Goal: Transaction & Acquisition: Purchase product/service

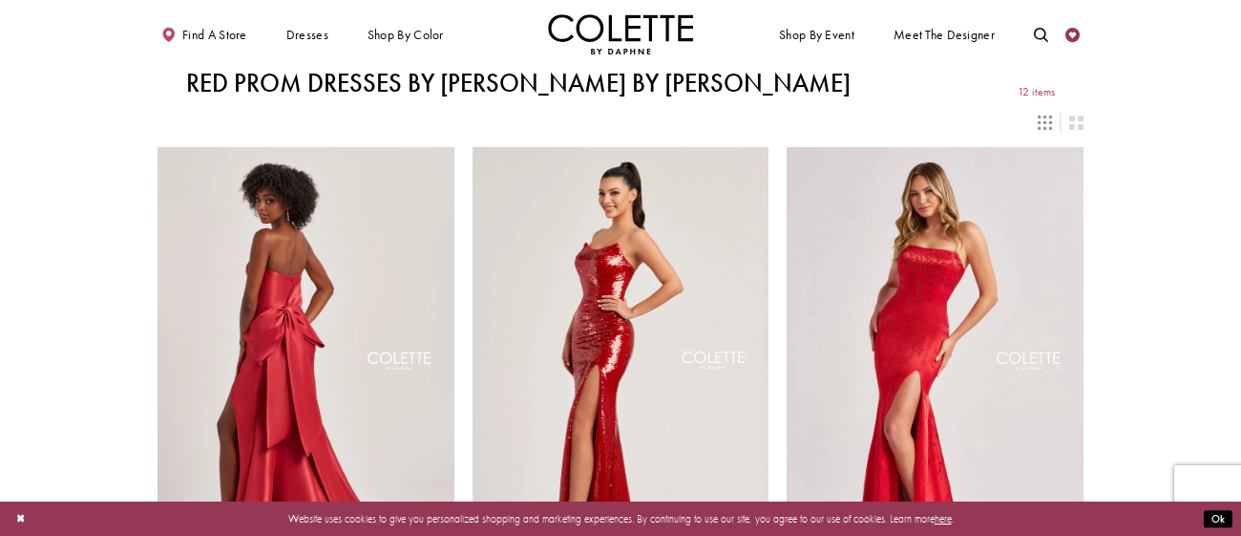
click at [1066, 33] on icon "Check Wishlist" at bounding box center [1072, 35] width 14 height 14
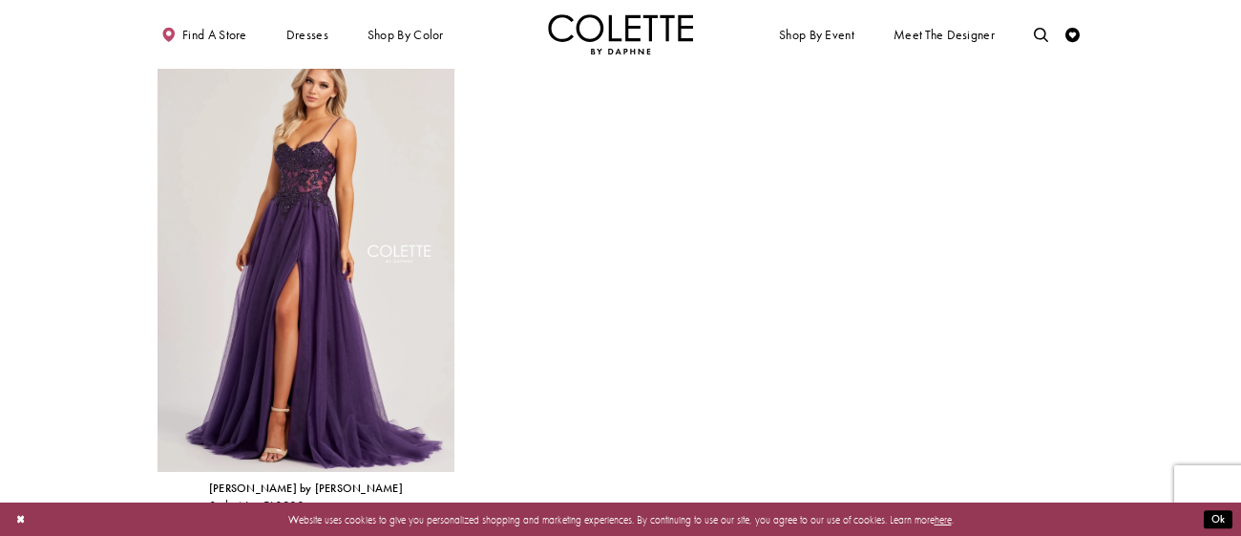
scroll to position [105, 0]
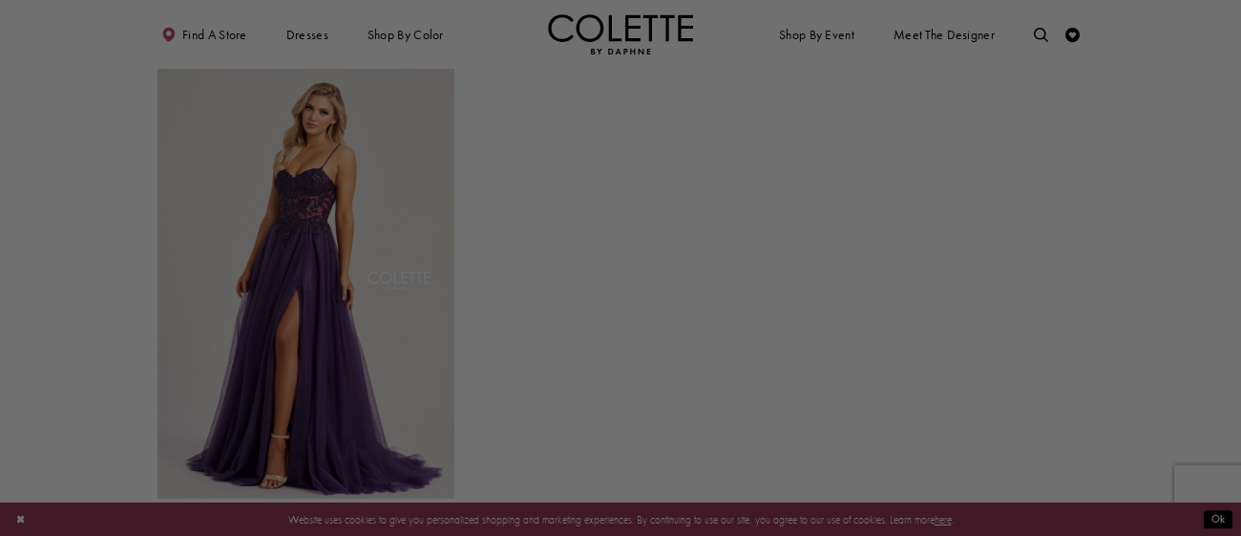
click at [876, 111] on div at bounding box center [626, 270] width 1253 height 541
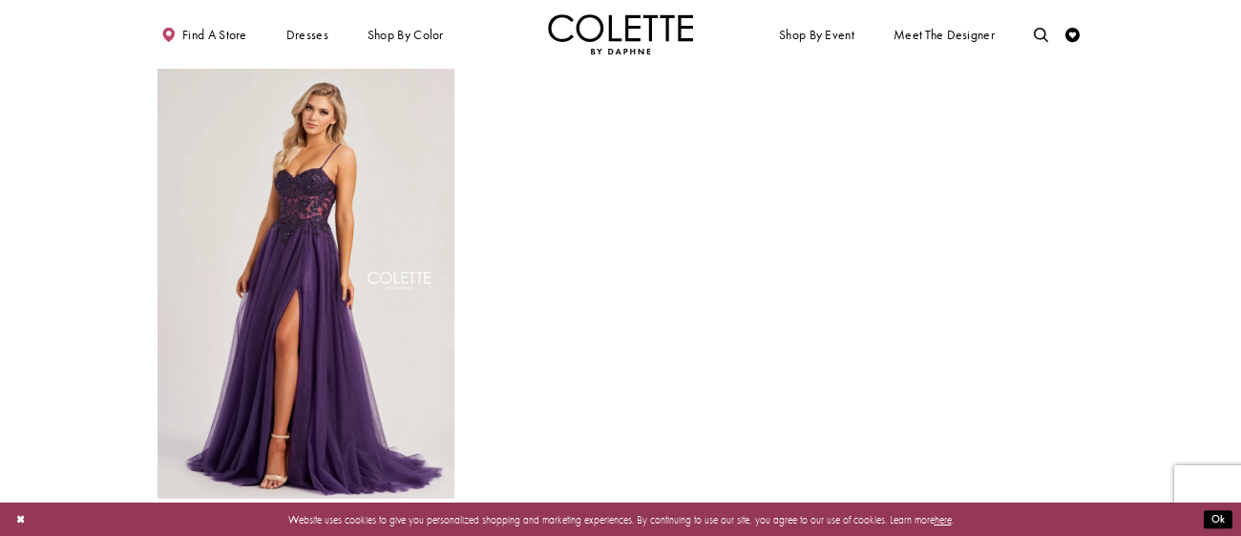
scroll to position [0, 0]
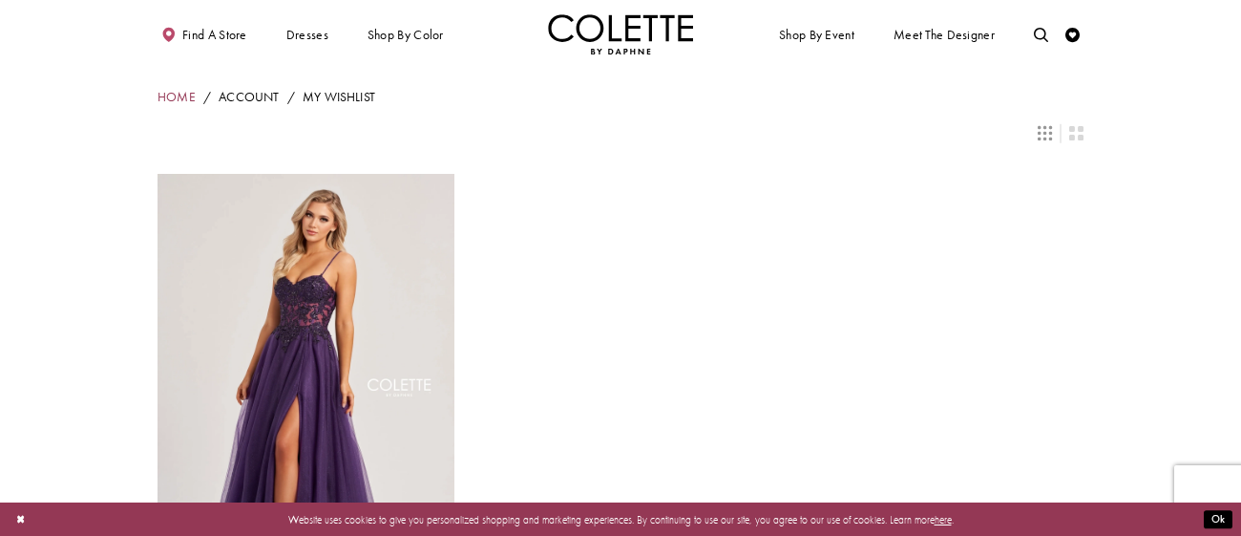
click at [174, 95] on link "Home" at bounding box center [177, 98] width 38 height 18
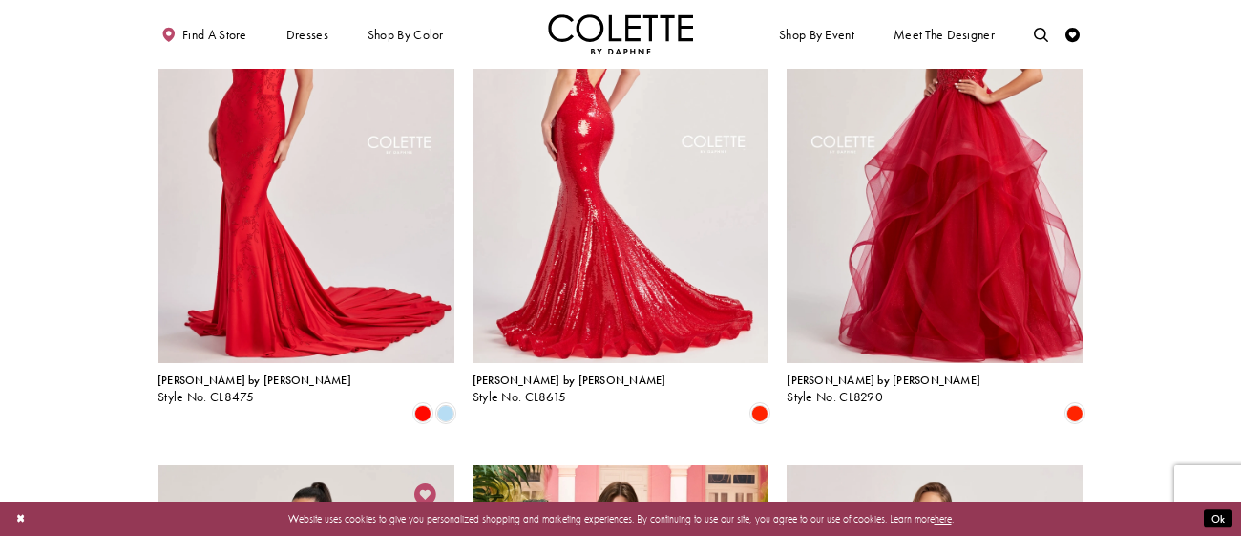
scroll to position [1281, 0]
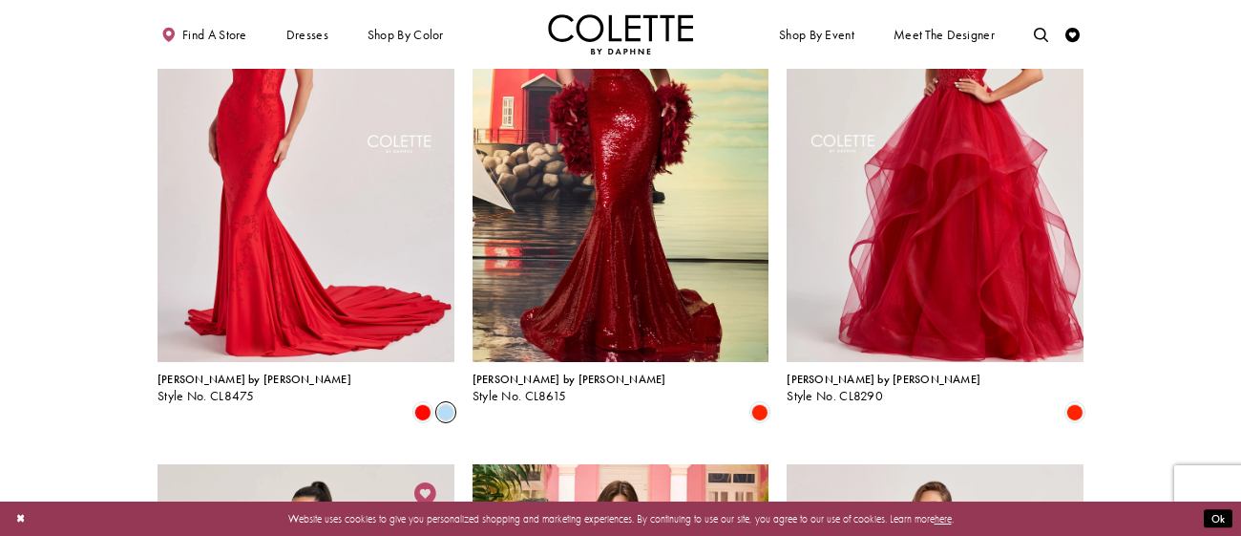
click at [438, 403] on span "Product List" at bounding box center [445, 411] width 17 height 17
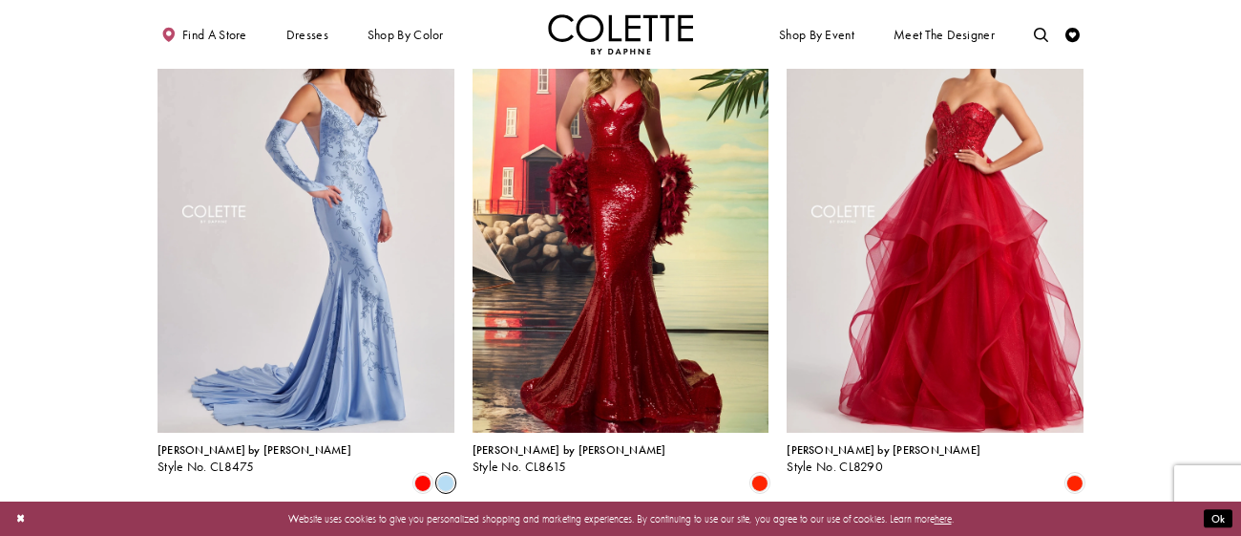
scroll to position [1219, 0]
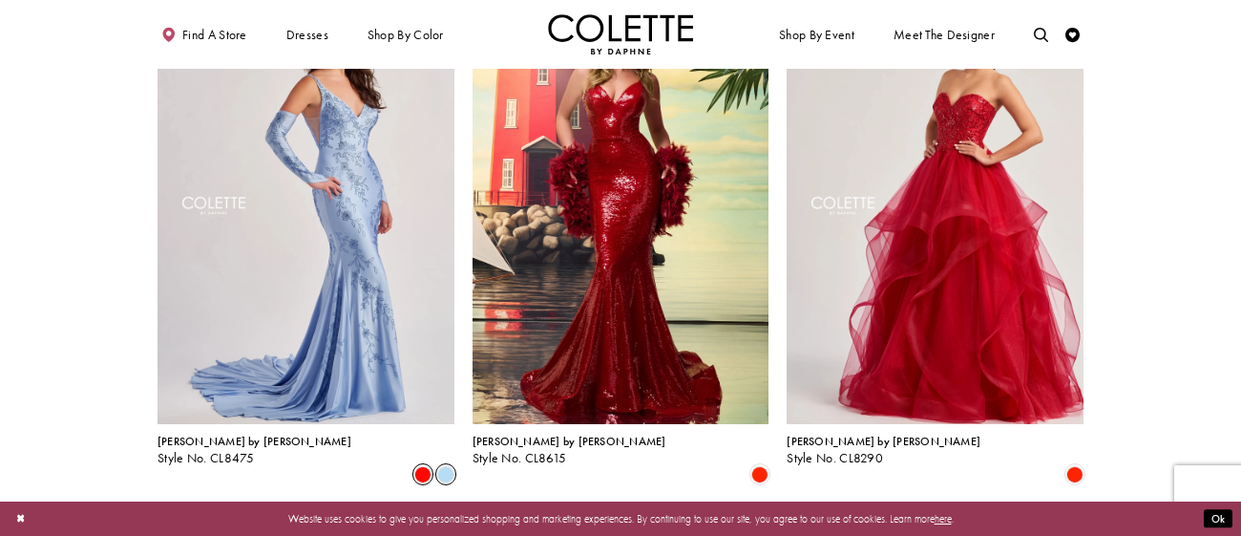
click at [418, 465] on span "Product List" at bounding box center [422, 473] width 17 height 17
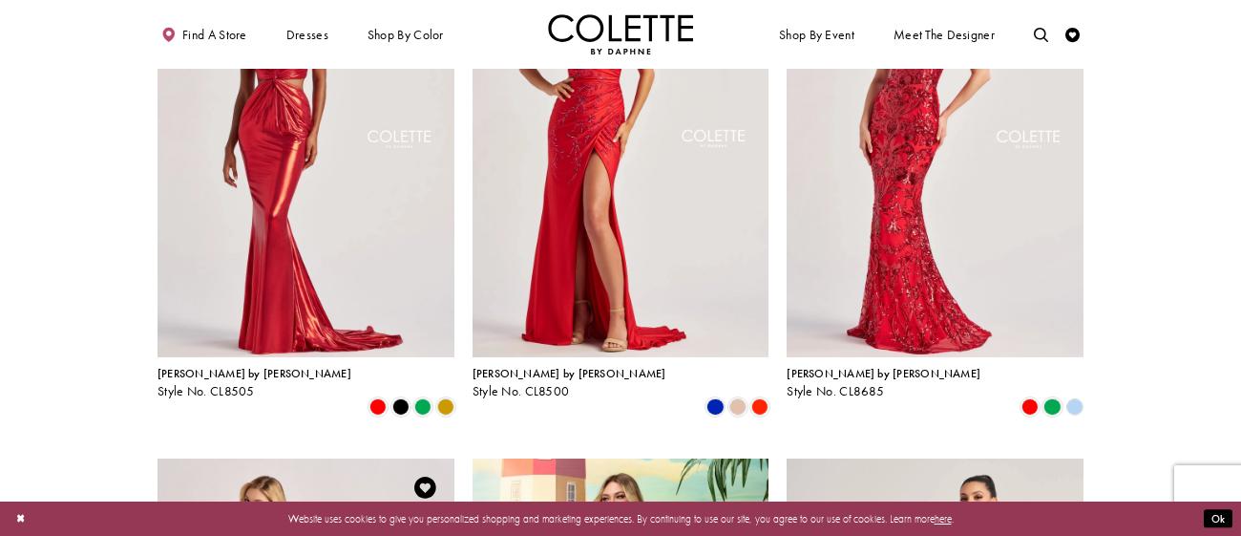
scroll to position [0, 0]
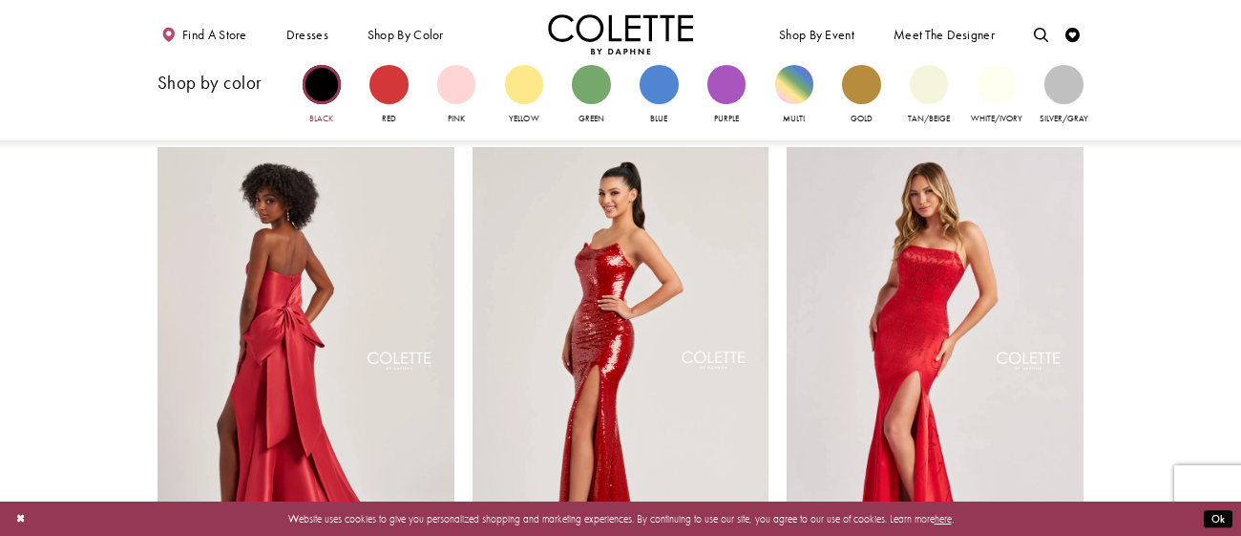
click at [309, 95] on div "Primary block" at bounding box center [322, 84] width 38 height 38
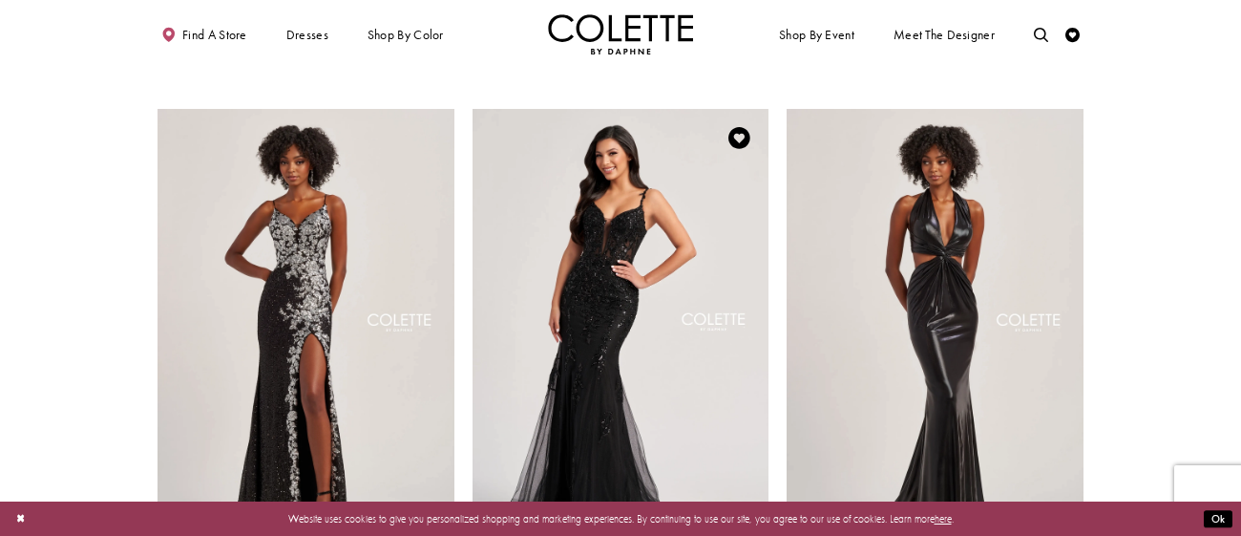
scroll to position [1090, 0]
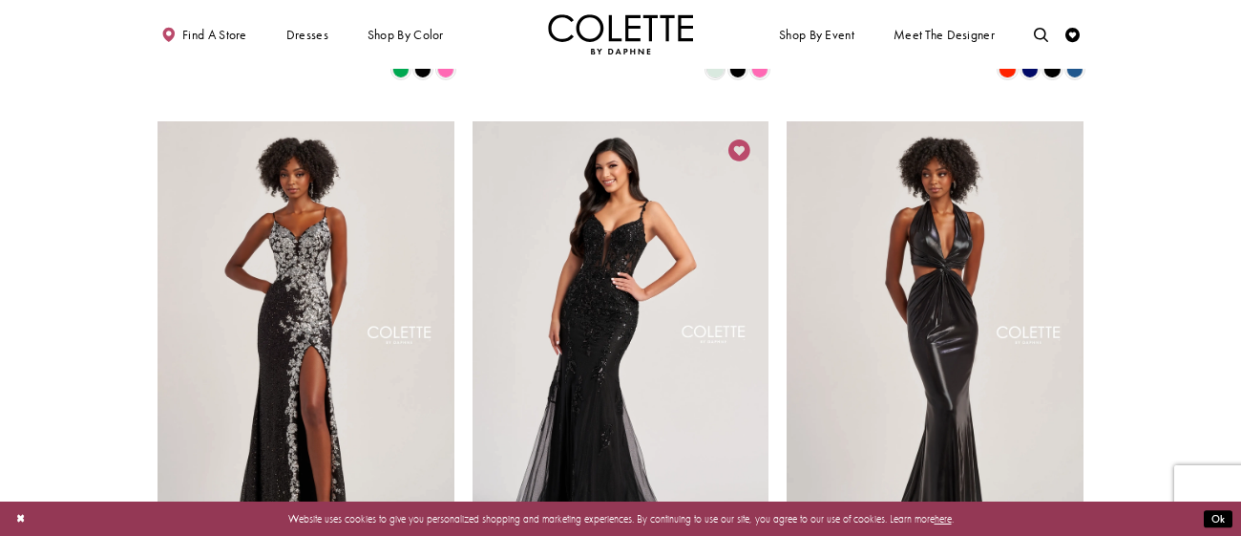
click at [743, 139] on icon "Add to Wishlist" at bounding box center [739, 150] width 22 height 22
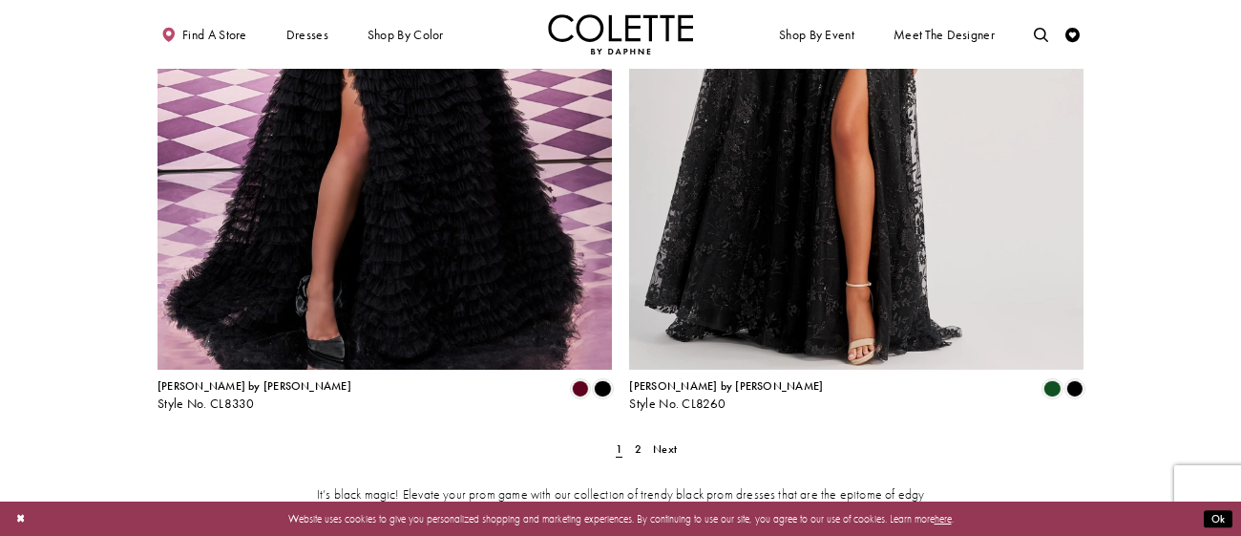
scroll to position [2574, 0]
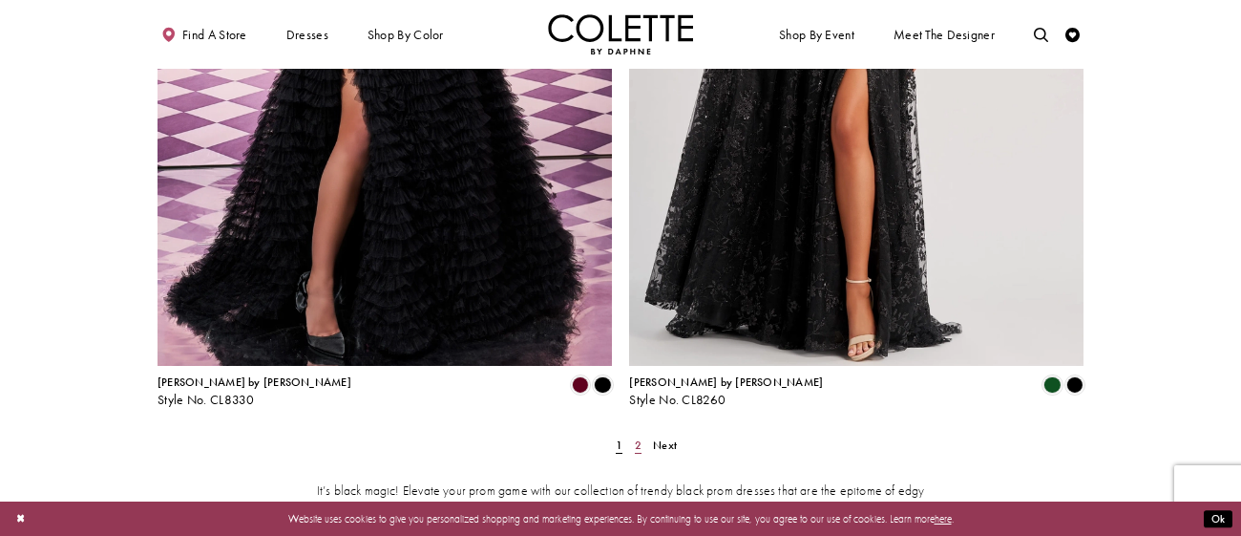
click at [640, 437] on span "2" at bounding box center [638, 444] width 7 height 15
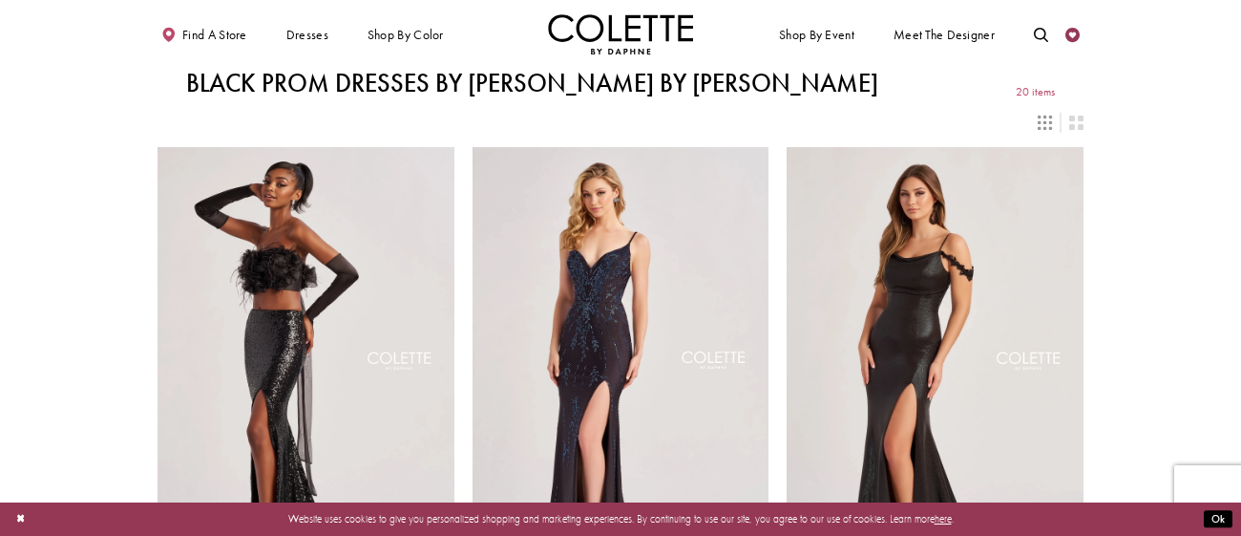
click at [1072, 35] on icon "Check Wishlist" at bounding box center [1072, 35] width 14 height 14
